Goal: Check status: Check status

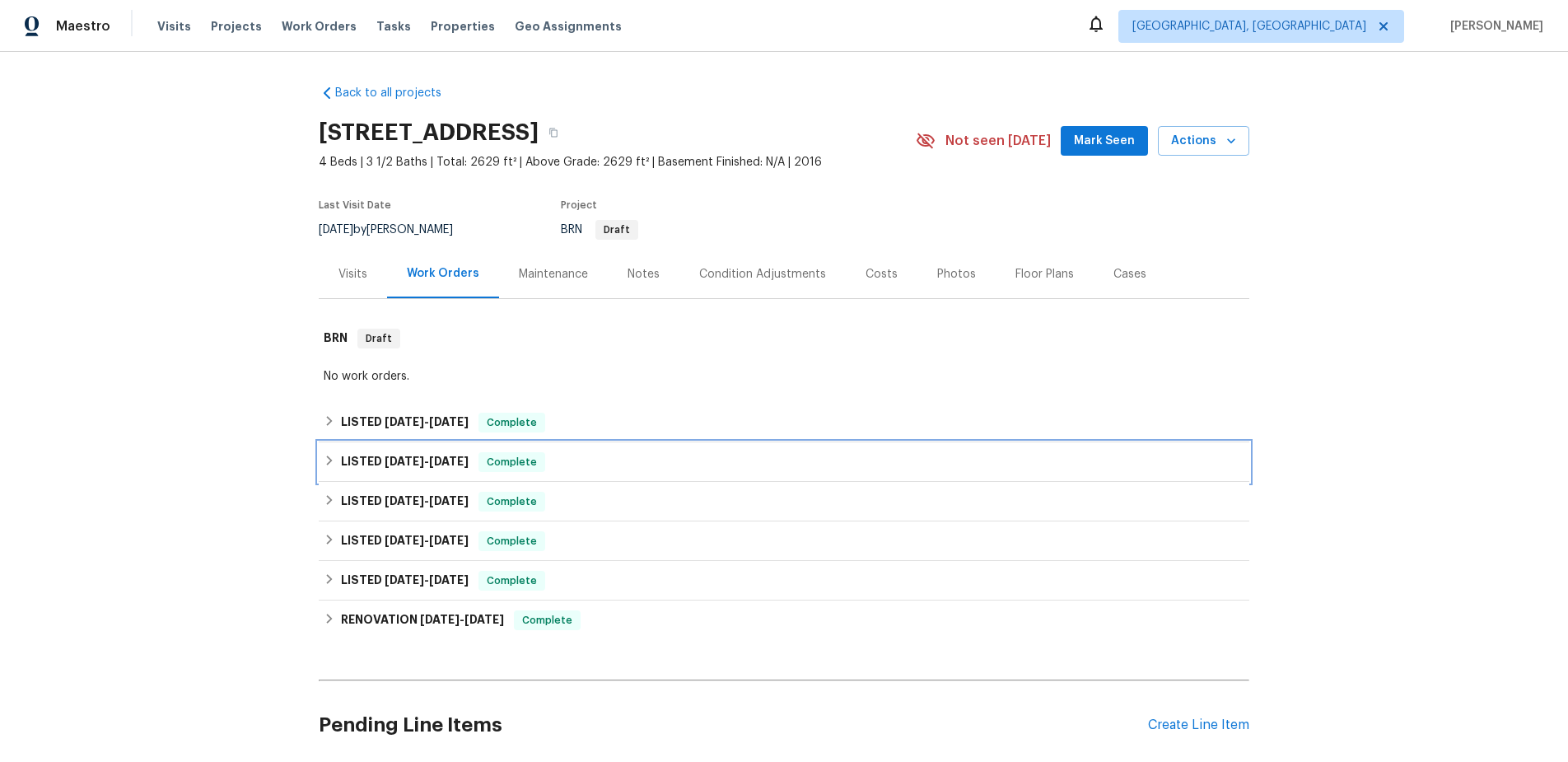
click at [331, 458] on icon at bounding box center [330, 461] width 12 height 12
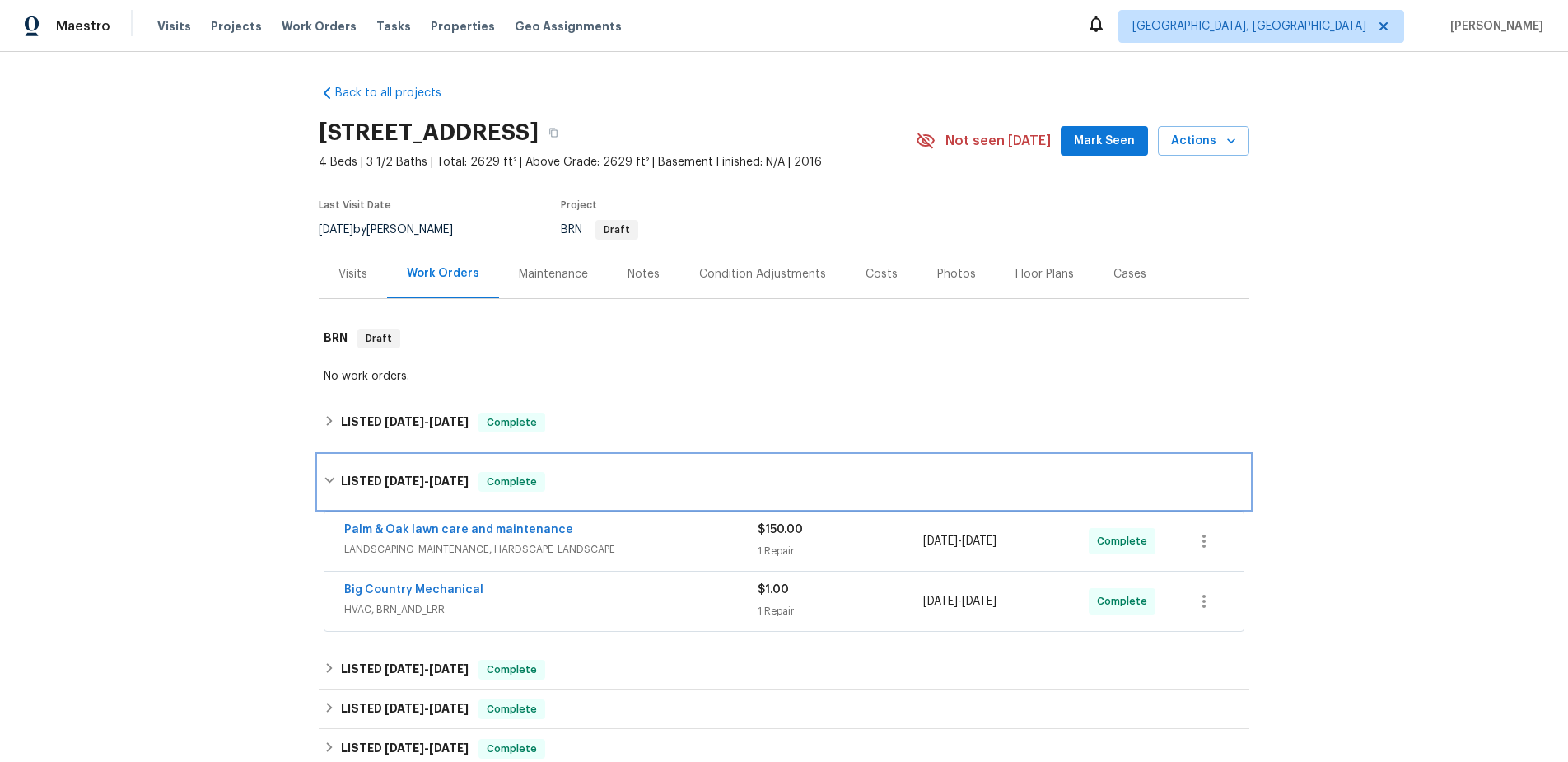
click at [331, 462] on div "LISTED [DATE] - [DATE] Complete" at bounding box center [784, 483] width 931 height 53
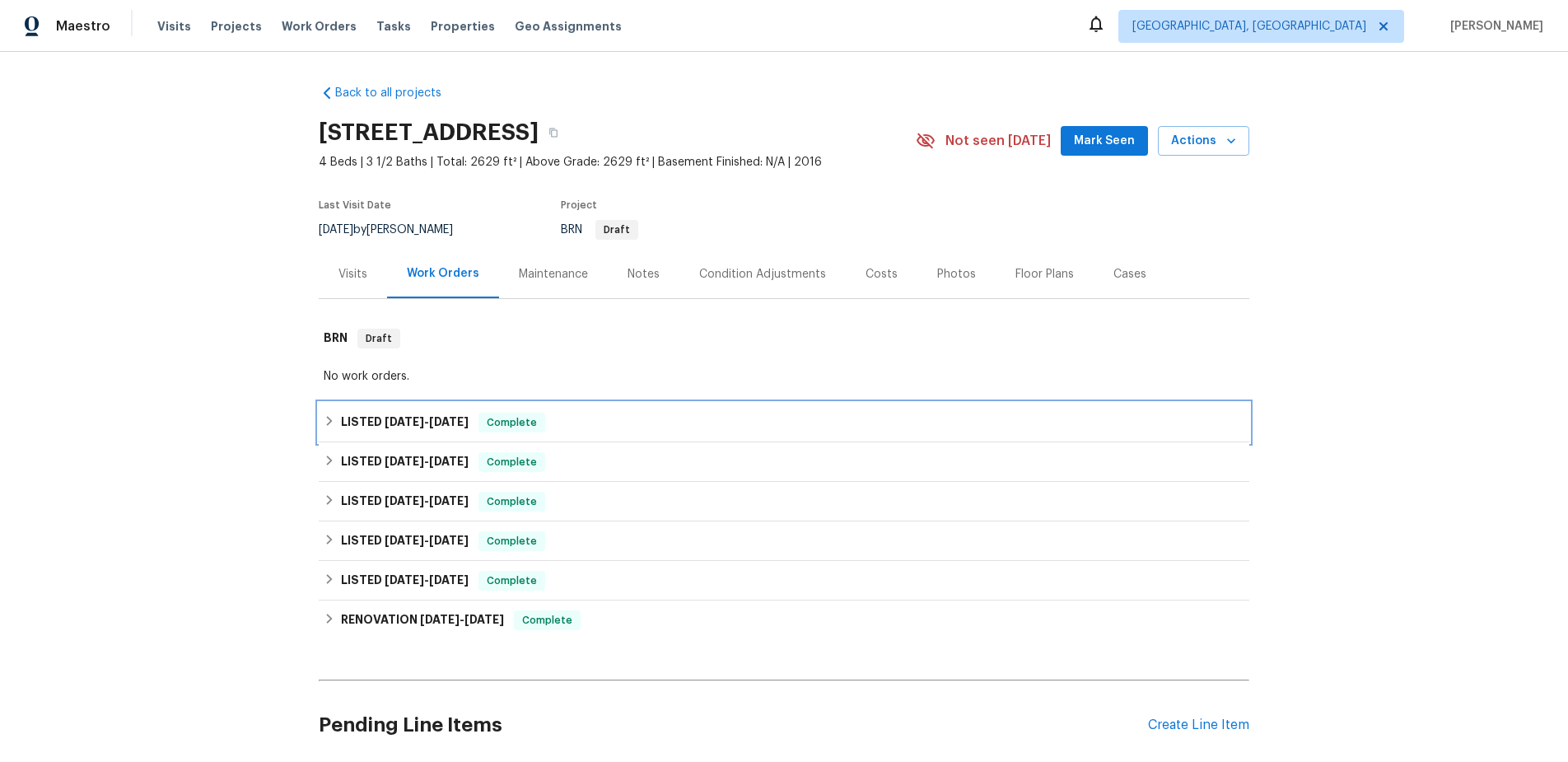
click at [332, 417] on icon at bounding box center [330, 421] width 12 height 12
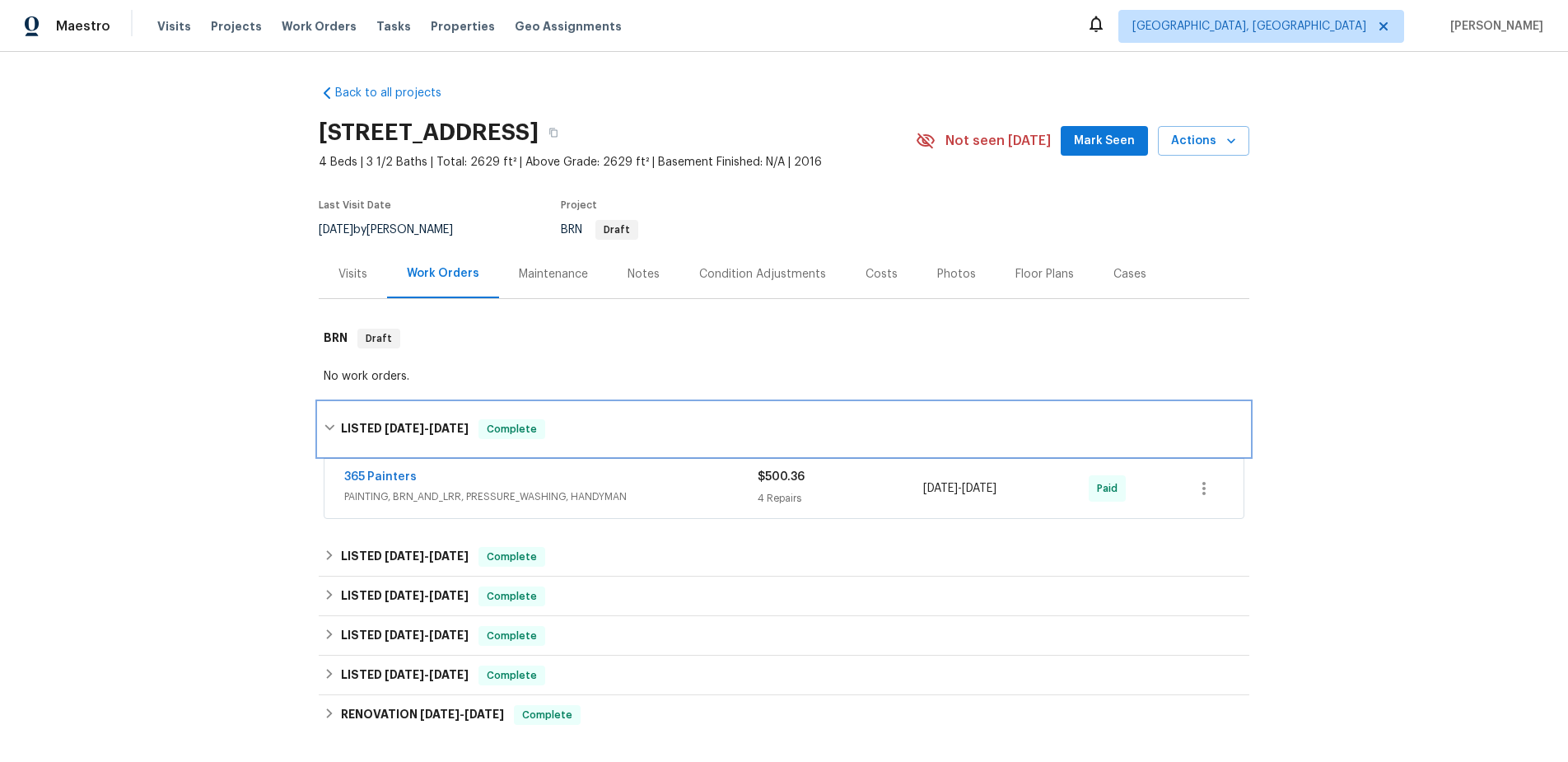
click at [332, 417] on div "LISTED [DATE] - [DATE] Complete" at bounding box center [784, 430] width 931 height 53
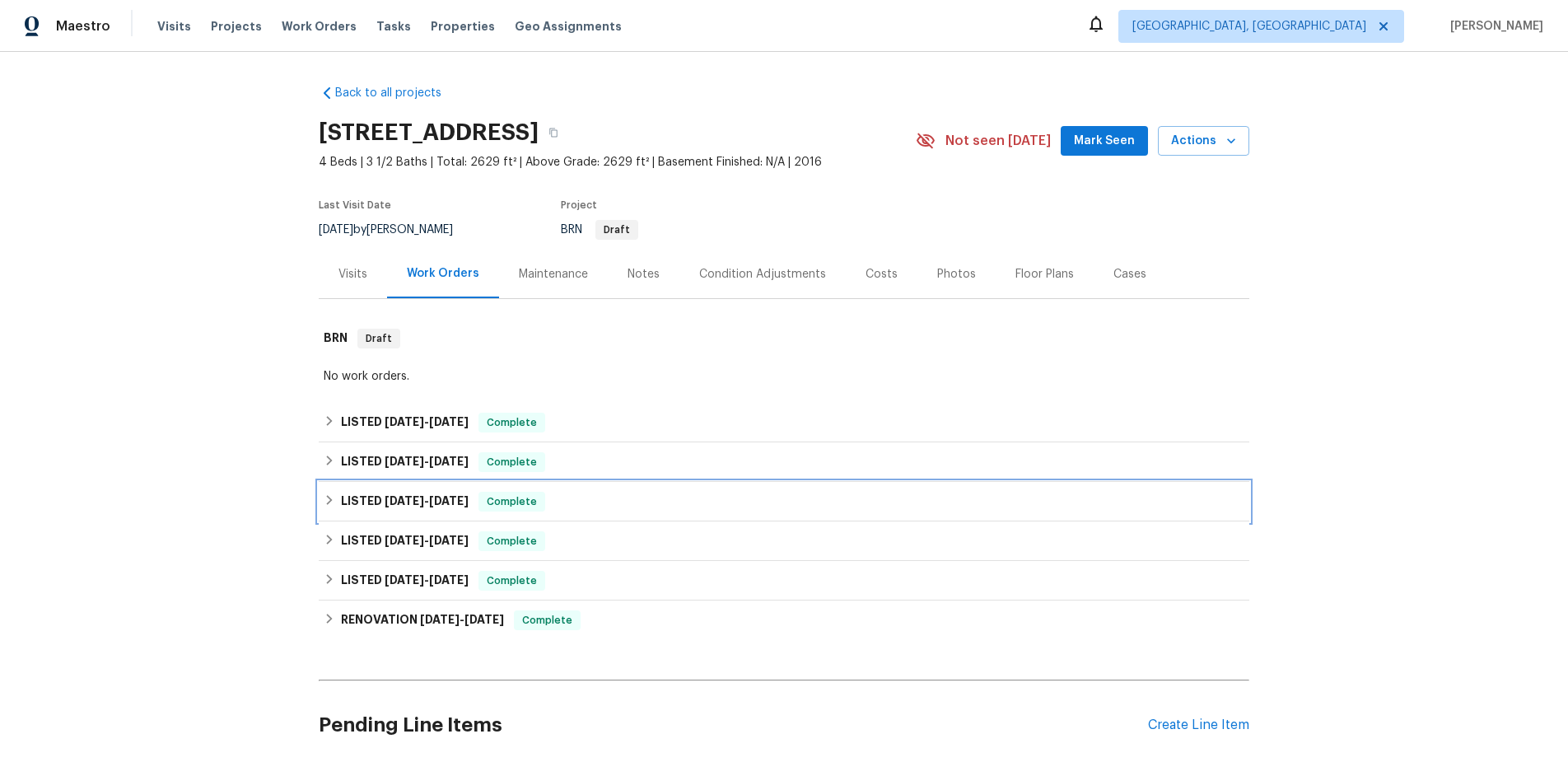
click at [331, 502] on icon at bounding box center [330, 500] width 12 height 12
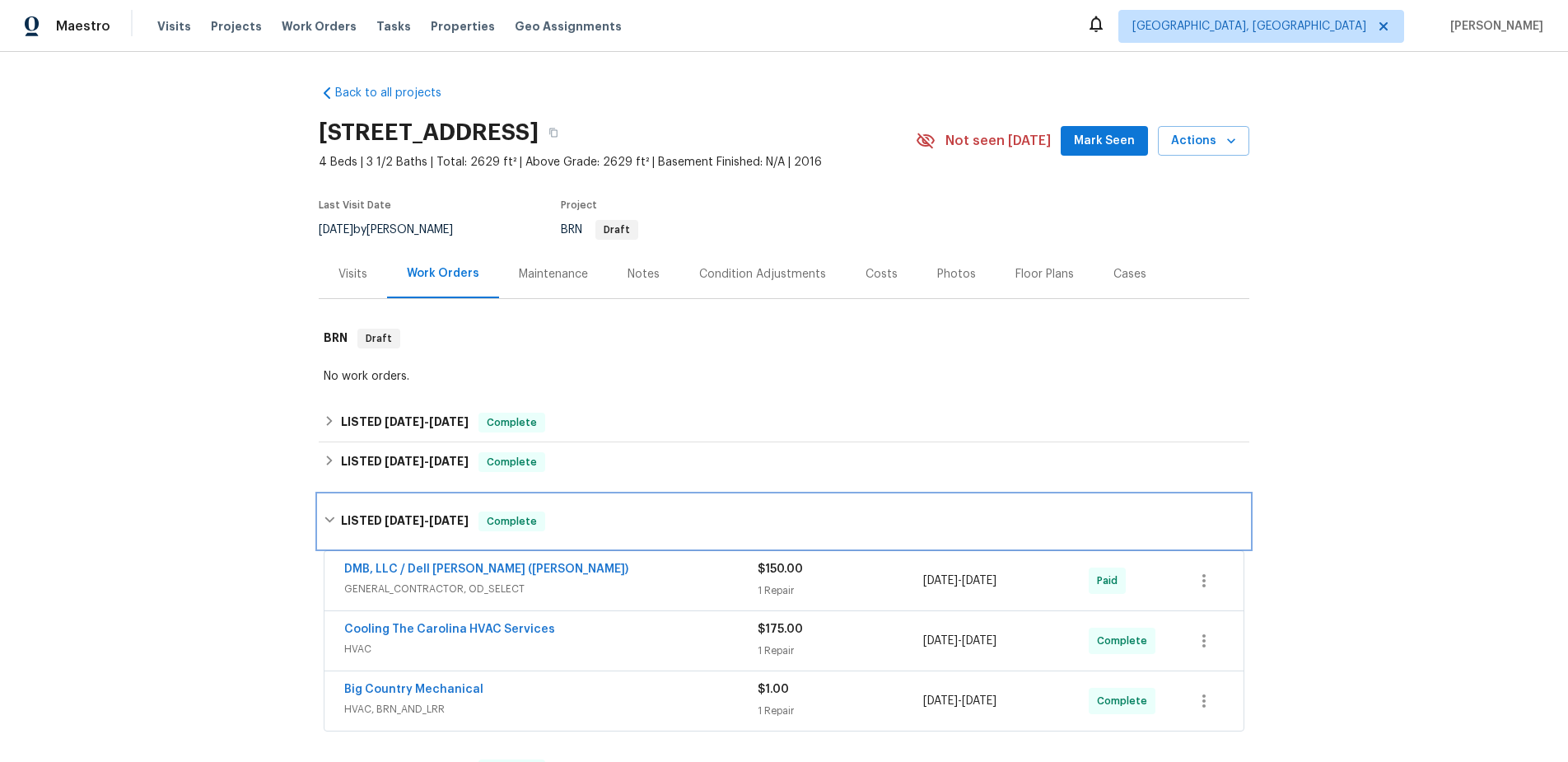
click at [331, 501] on div "LISTED [DATE] - [DATE] Complete" at bounding box center [784, 522] width 931 height 53
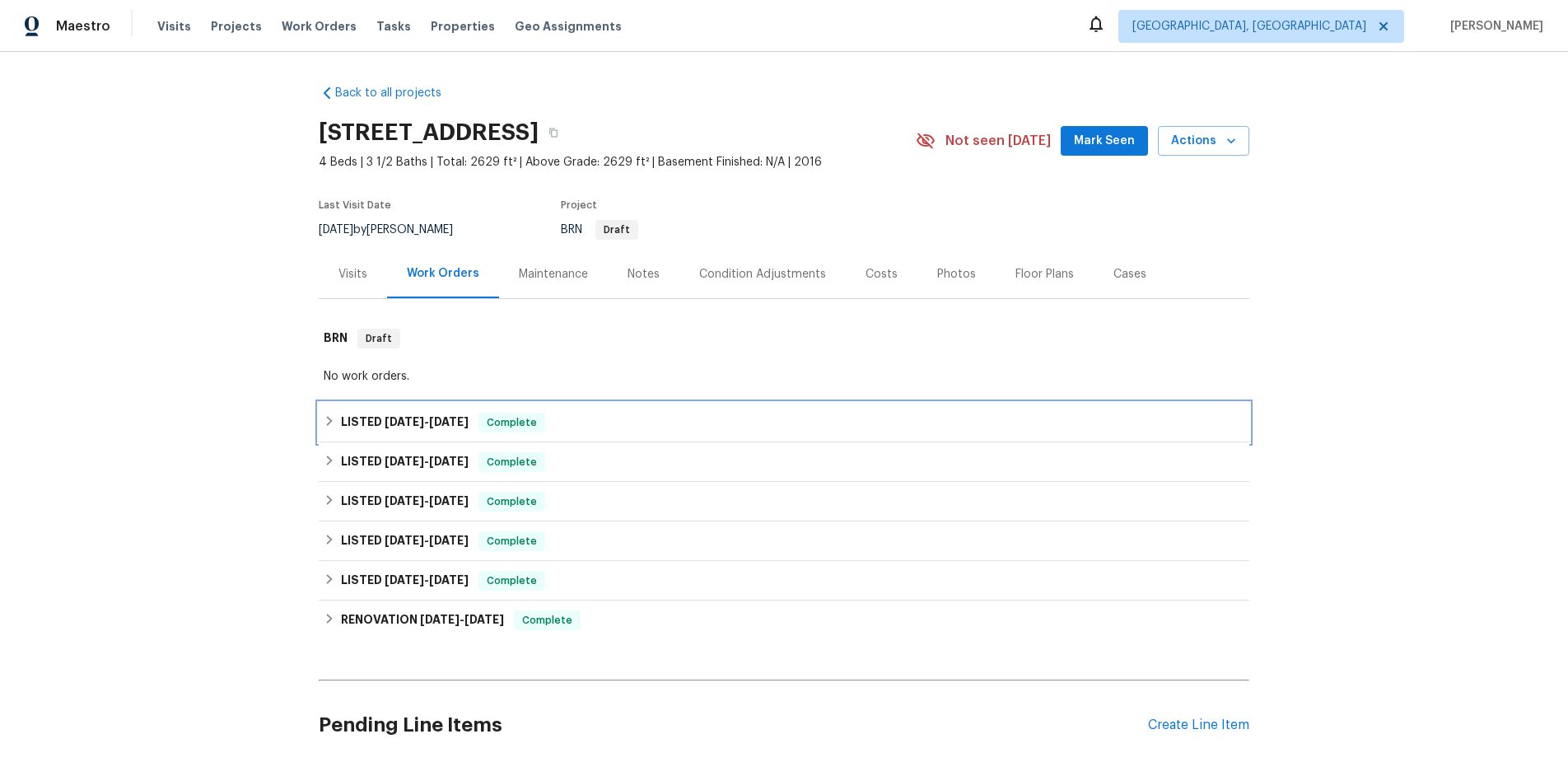
click at [335, 422] on icon at bounding box center [330, 421] width 12 height 12
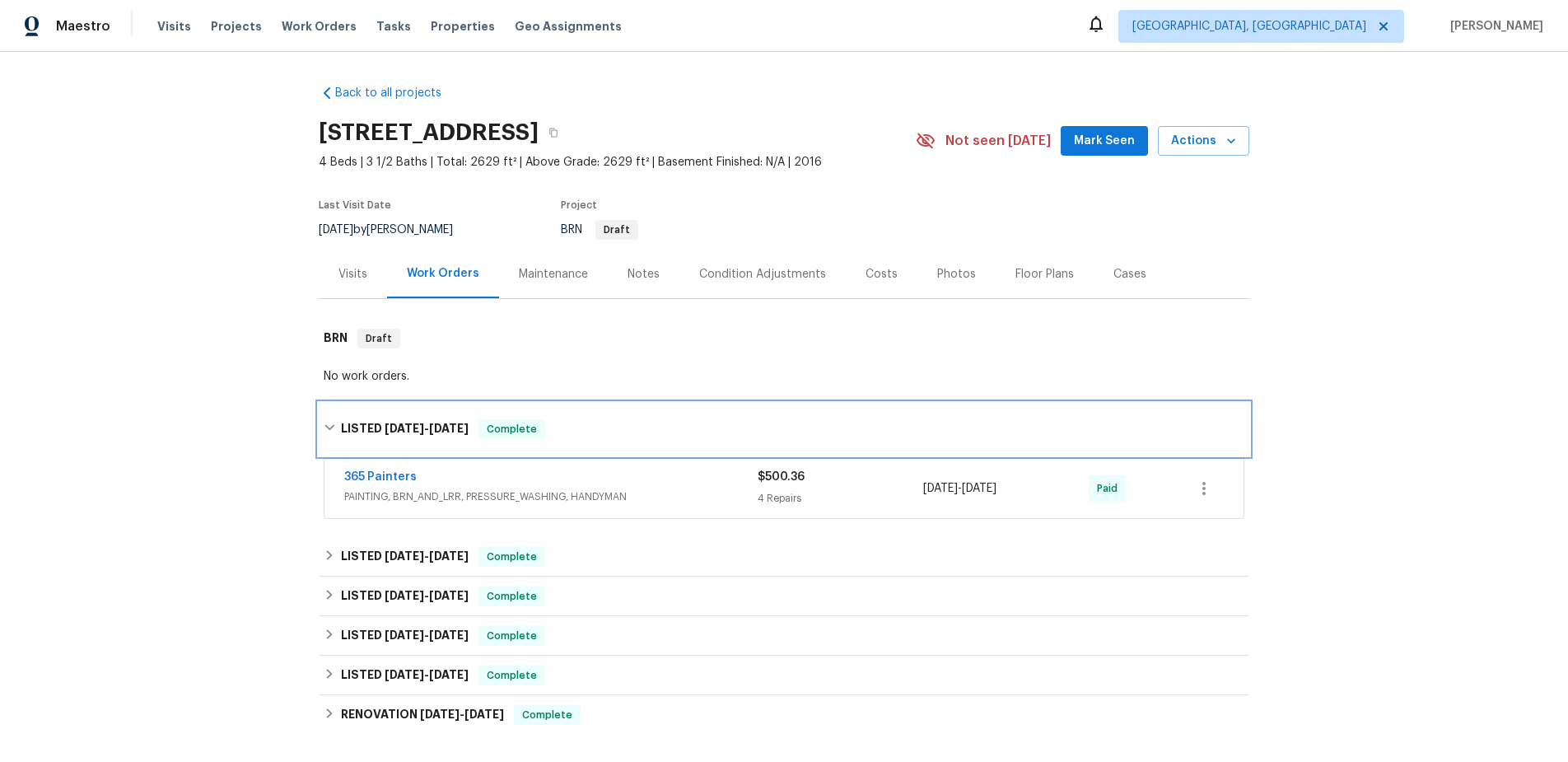
click at [335, 422] on icon at bounding box center [330, 428] width 12 height 12
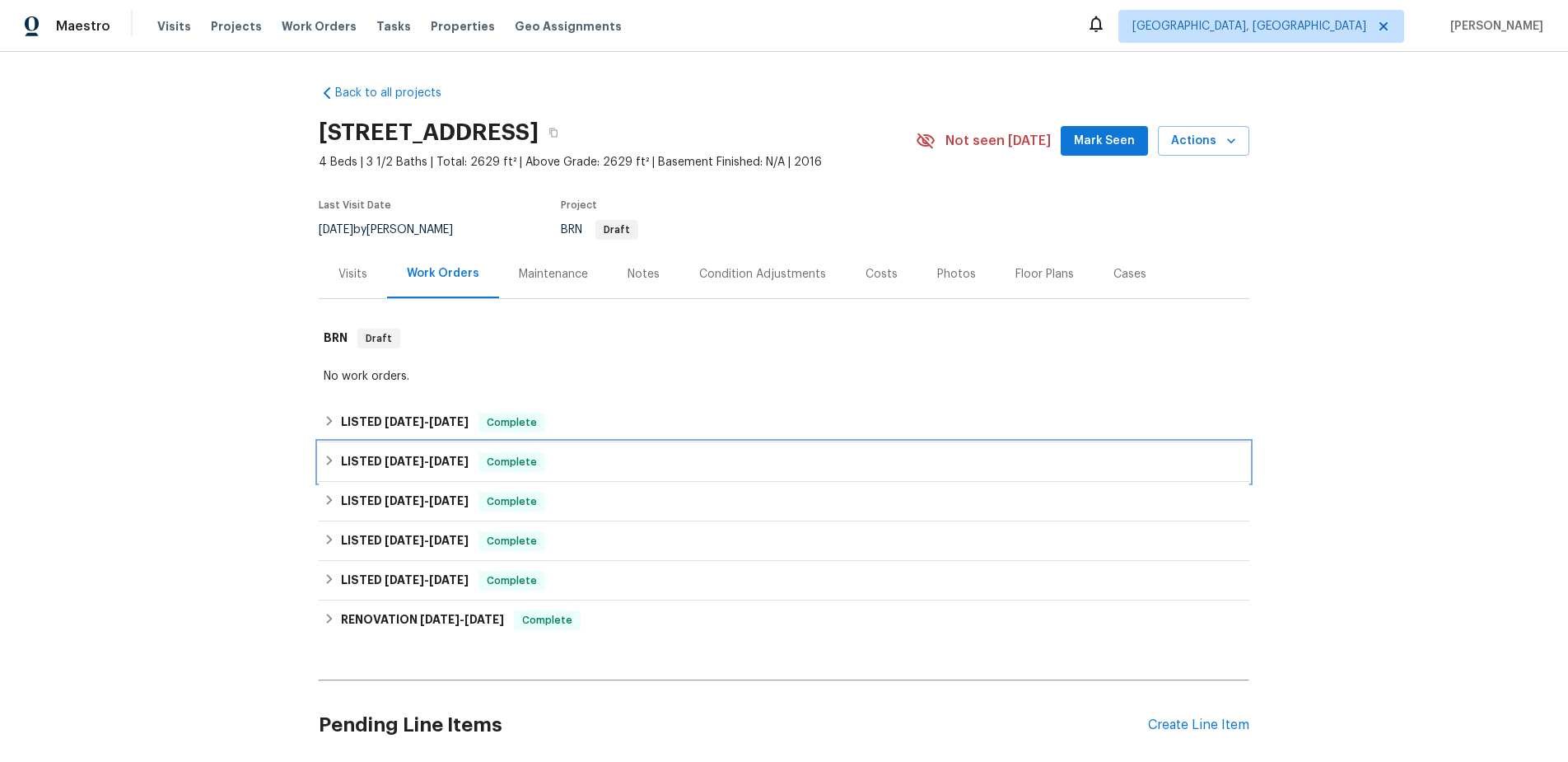
click at [334, 463] on icon at bounding box center [330, 461] width 12 height 12
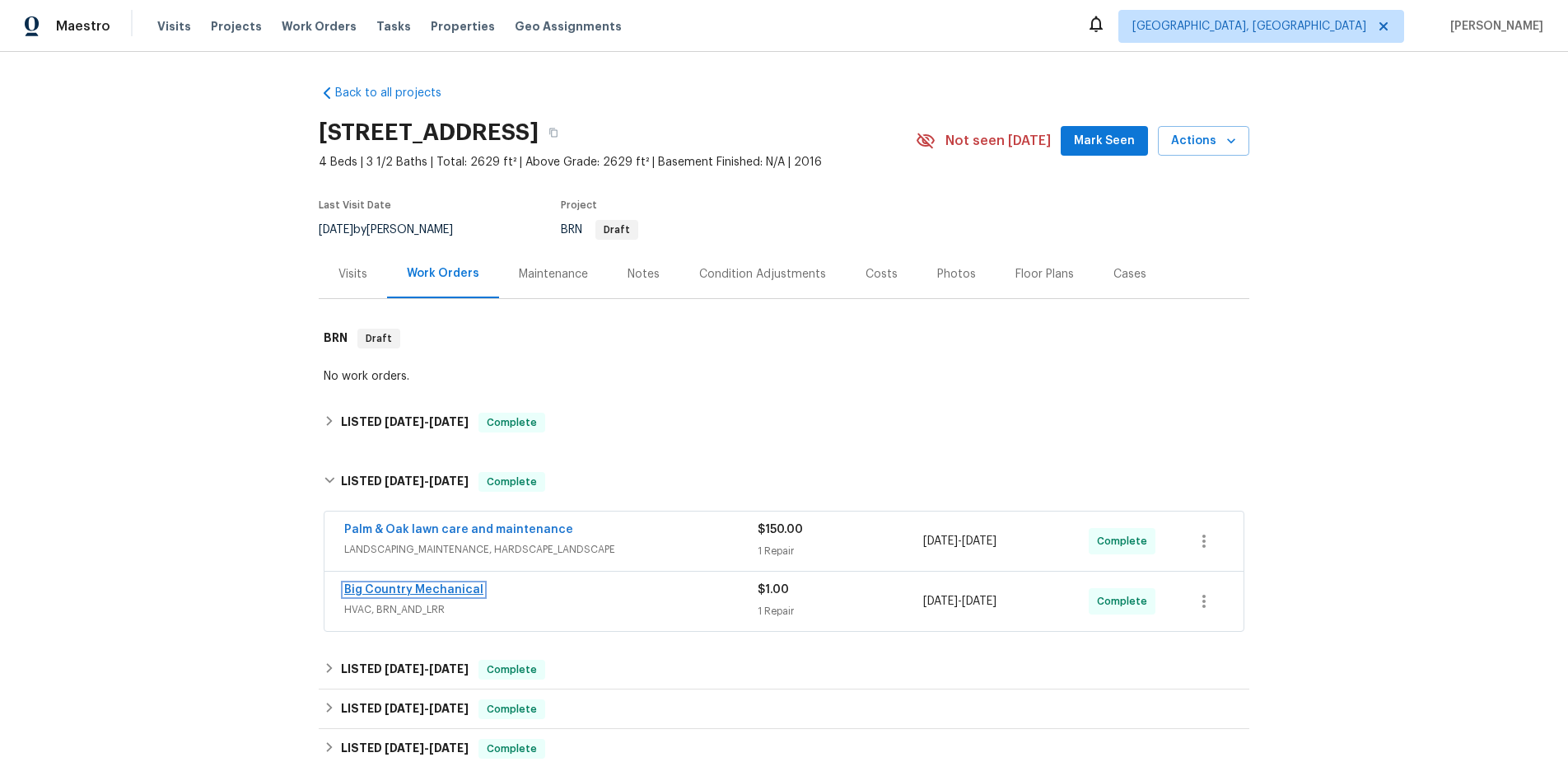
click at [353, 586] on link "Big Country Mechanical" at bounding box center [414, 590] width 139 height 12
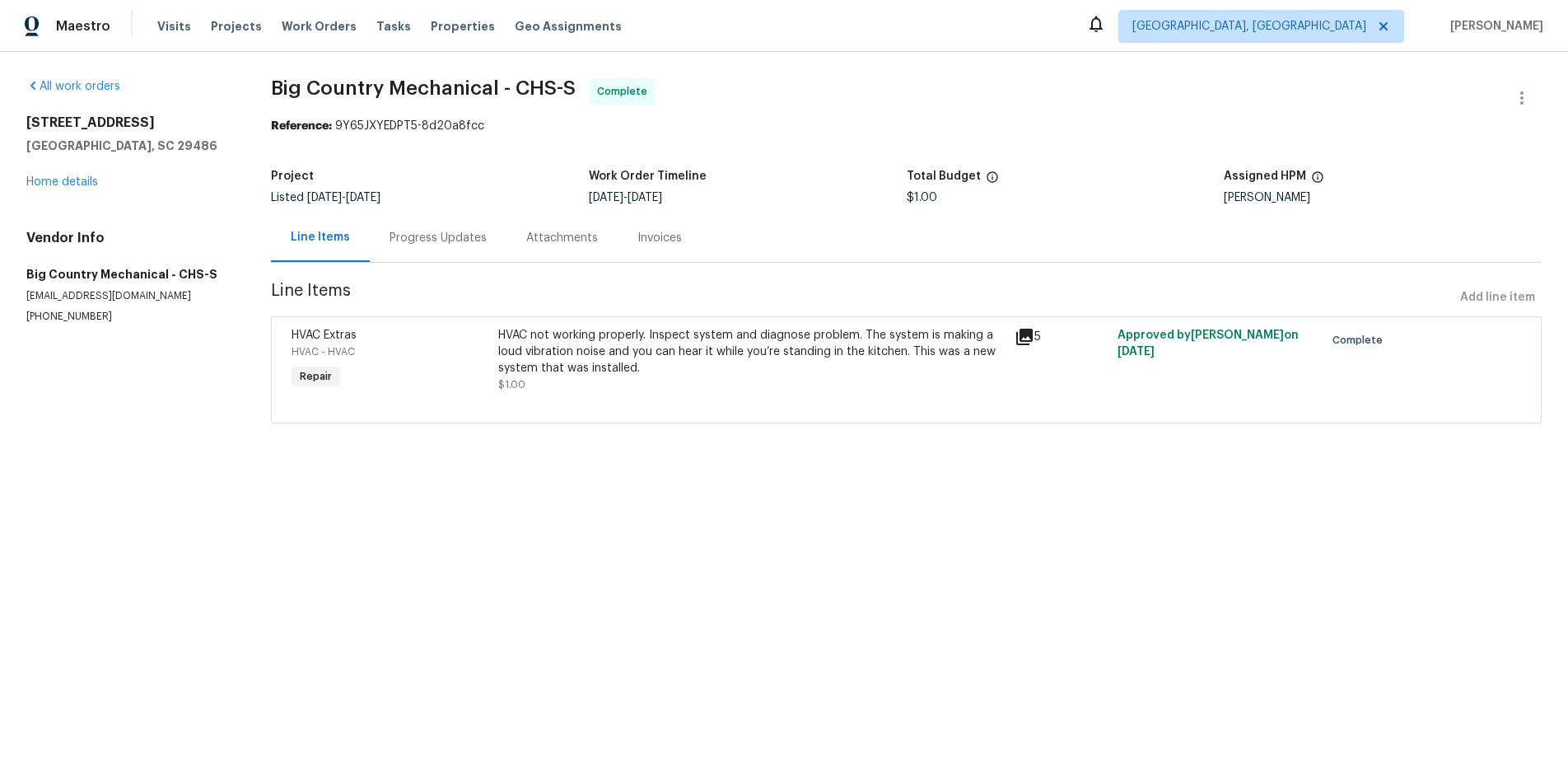
click at [673, 242] on div "Invoices" at bounding box center [660, 238] width 45 height 17
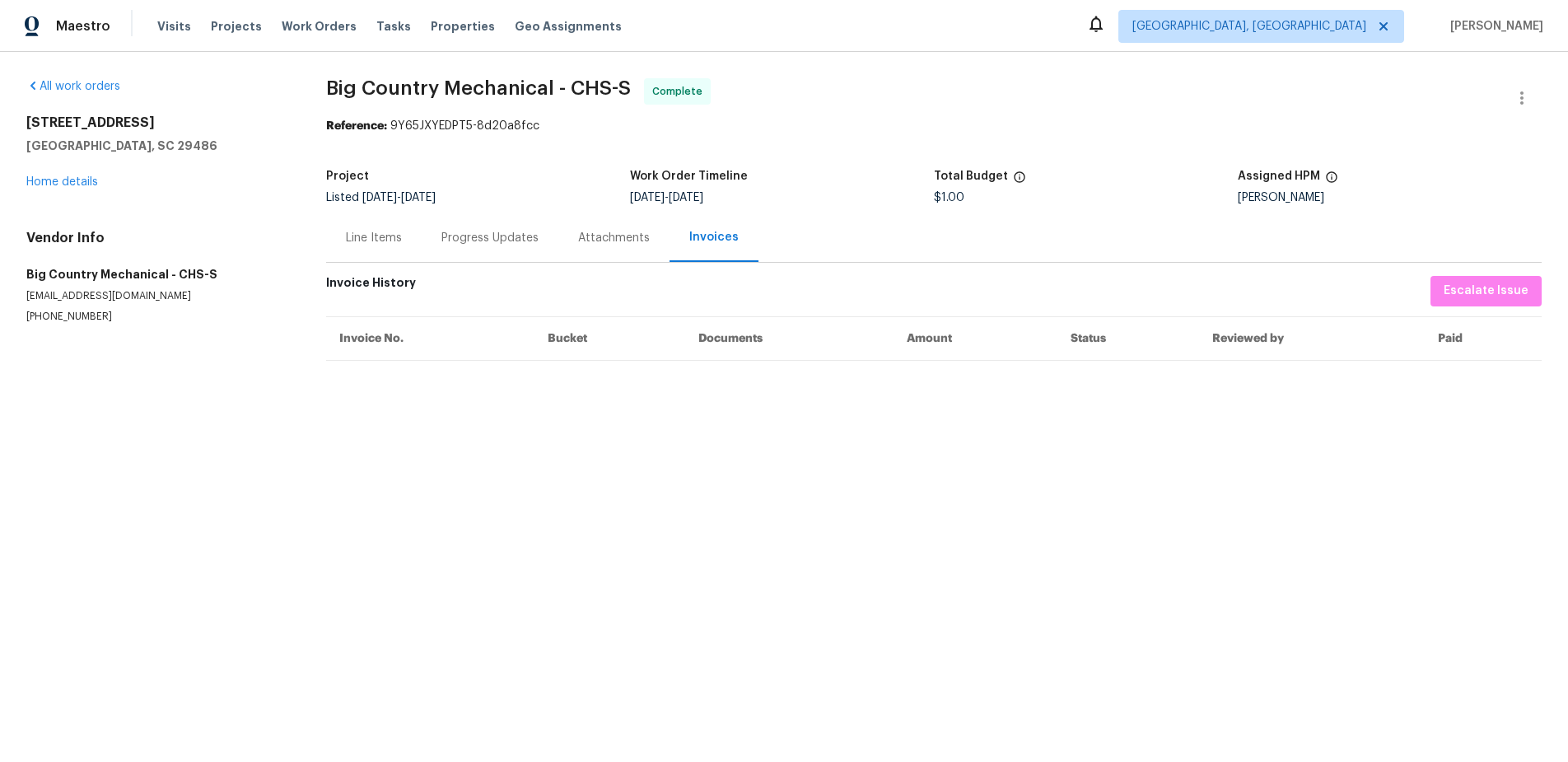
click at [362, 239] on div "Line Items" at bounding box center [374, 238] width 56 height 17
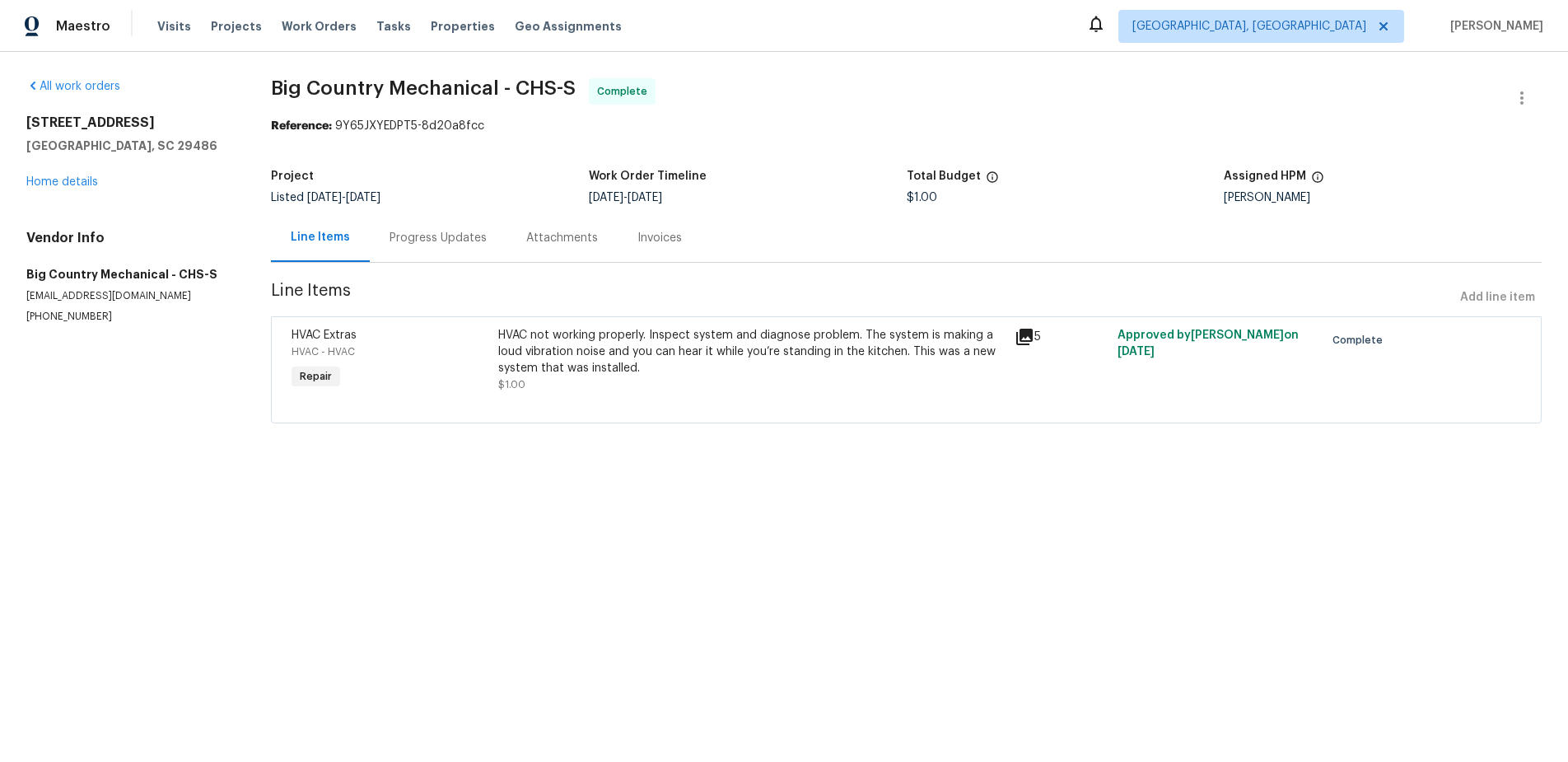
click at [1021, 337] on icon at bounding box center [1024, 337] width 17 height 17
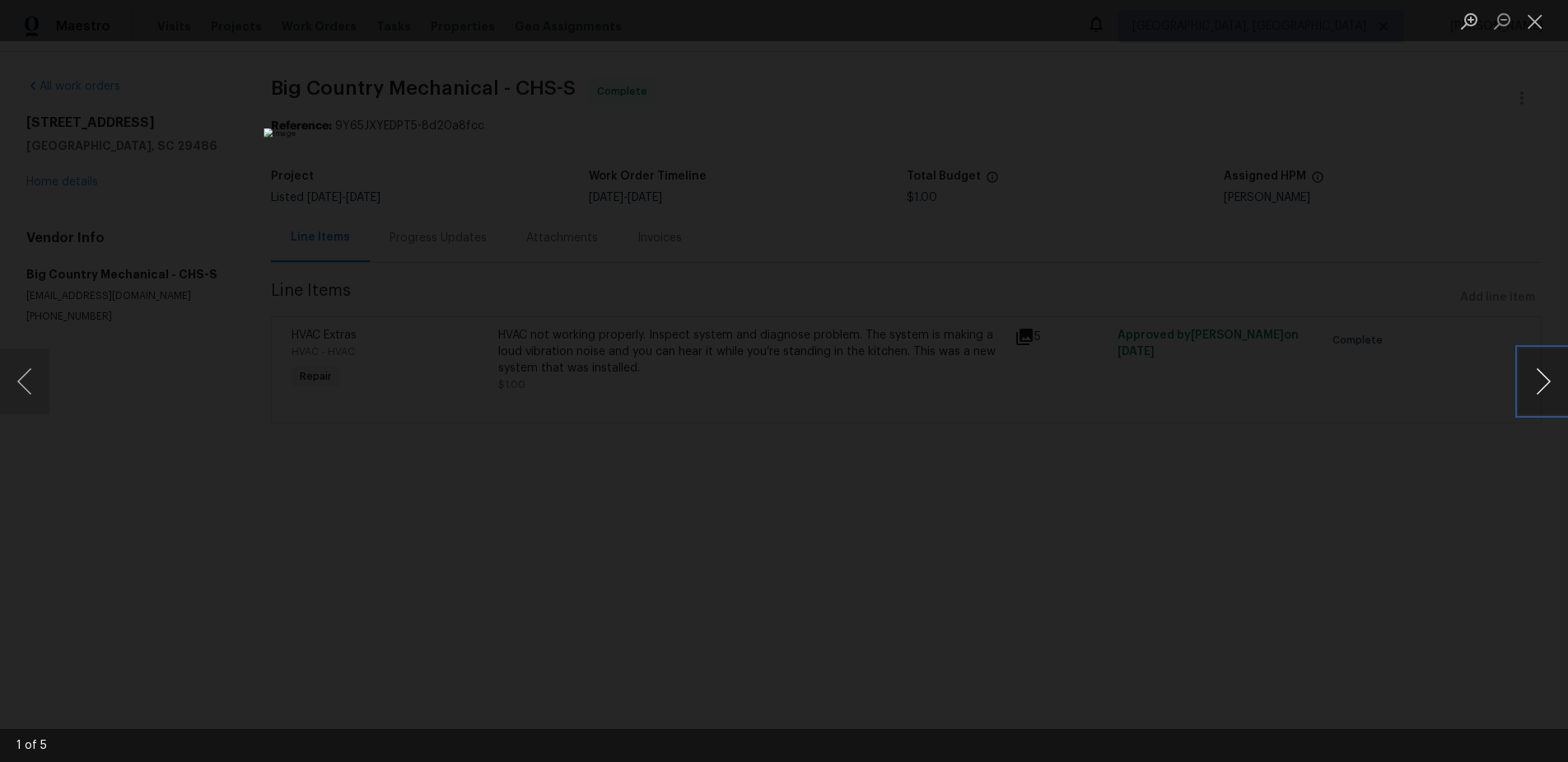
click at [1541, 385] on button "Next image" at bounding box center [1544, 381] width 50 height 66
click at [1559, 381] on button "Next image" at bounding box center [1544, 381] width 50 height 66
click at [1072, 104] on div "Lightbox" at bounding box center [784, 381] width 1568 height 762
